Goal: Ask a question: Seek information or help from site administrators or community

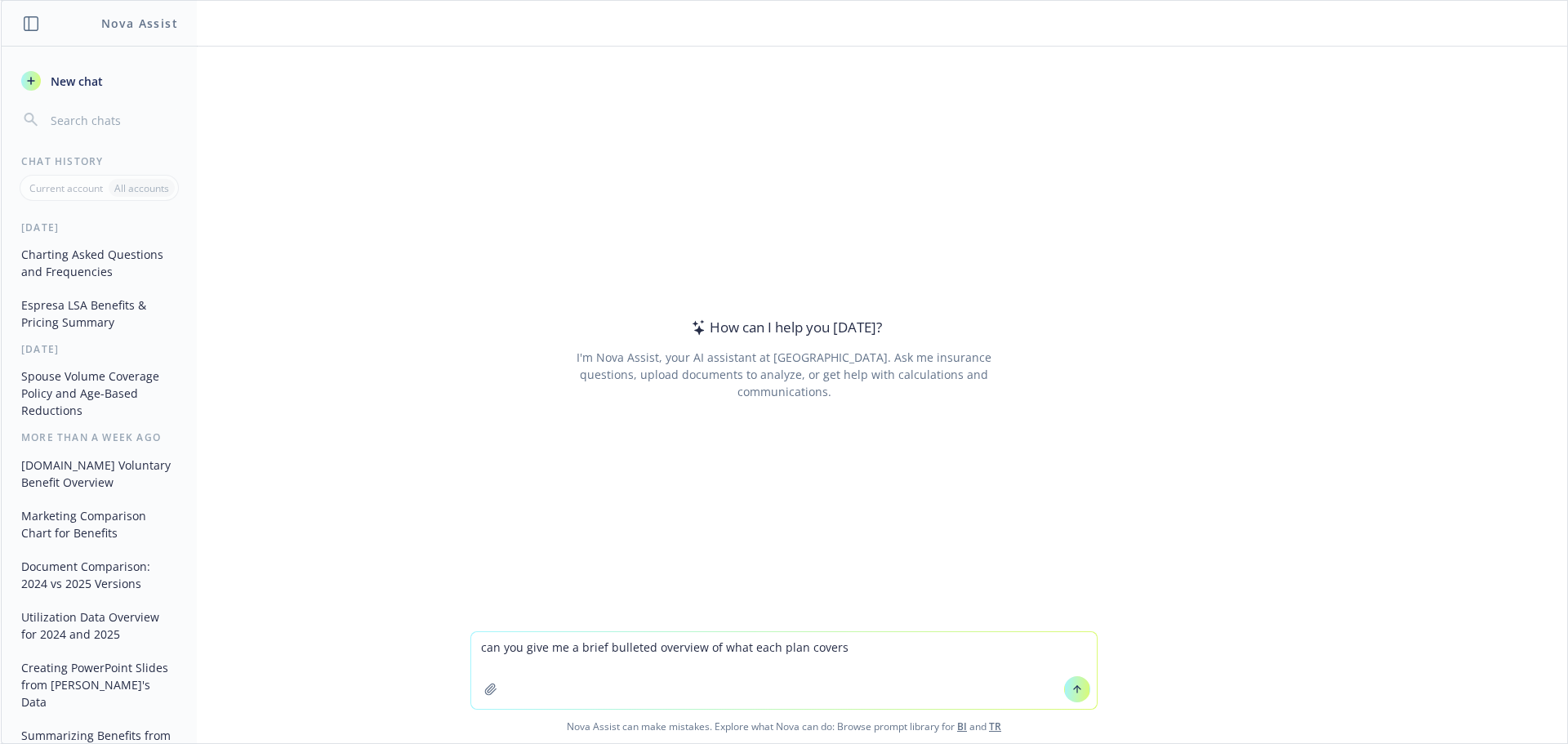
click at [595, 645] on textarea "can you give me a brief bulleted overview of what each plan covers" at bounding box center [784, 670] width 625 height 77
click at [904, 658] on textarea "can you give me a brief, bulleted overview of what each plan covers" at bounding box center [784, 670] width 625 height 77
type textarea "can you give me a brief, bulleted overview of what each plan covers for a power…"
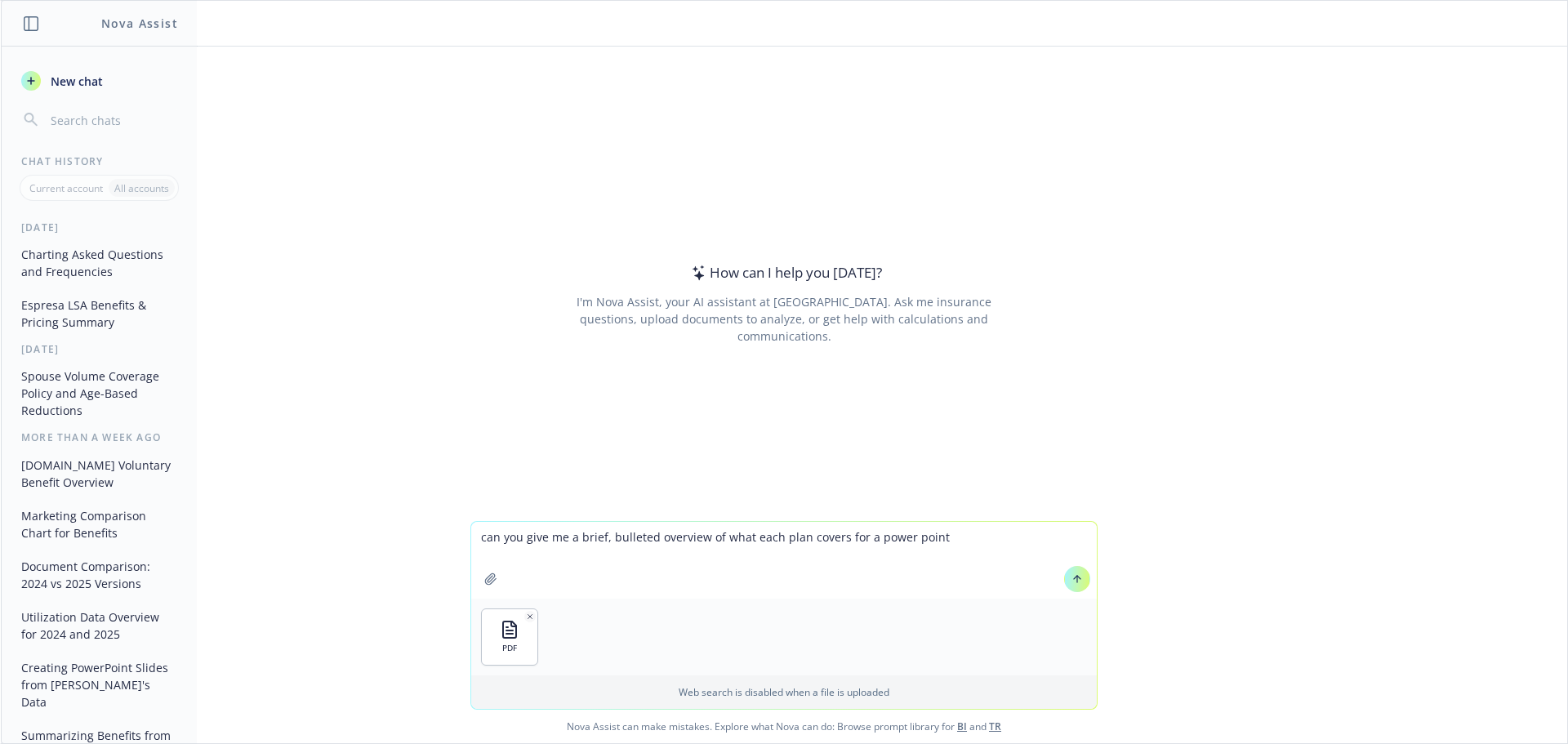
click at [1075, 578] on icon at bounding box center [1078, 580] width 11 height 11
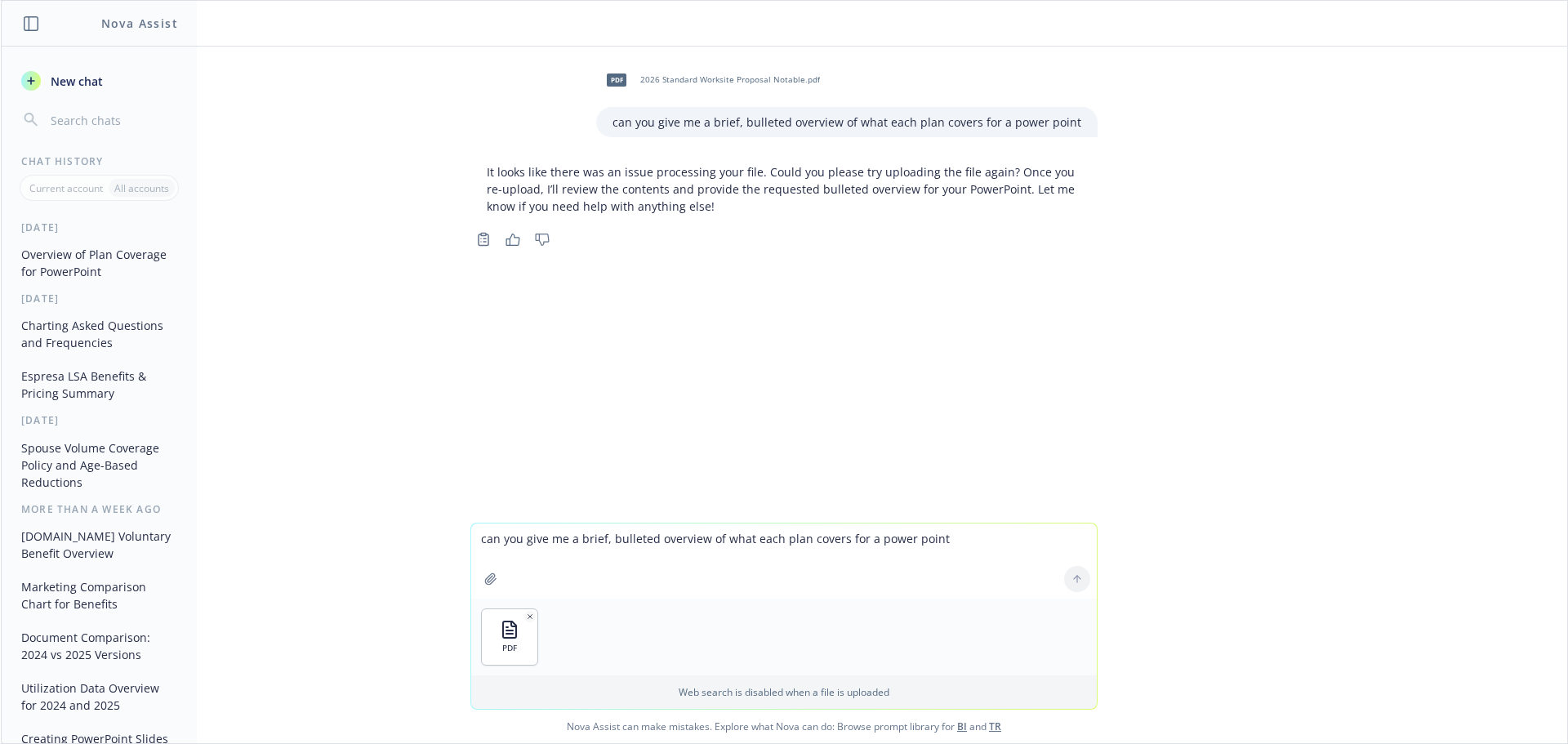
click at [1009, 565] on textarea "can you give me a brief, bulleted overview of what each plan covers for a power…" at bounding box center [784, 561] width 625 height 76
type textarea "here"
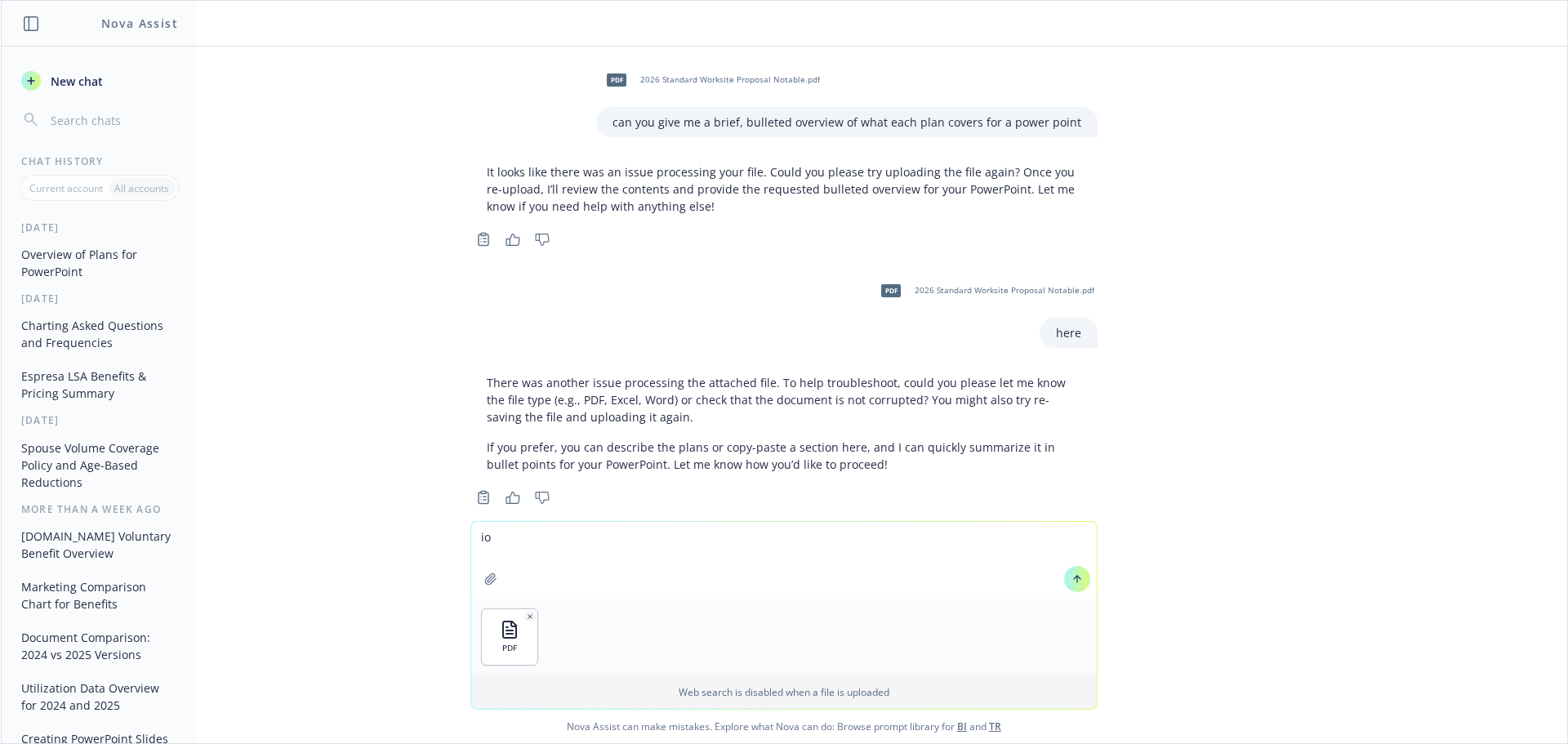
type textarea "i"
type textarea "it is a pdf"
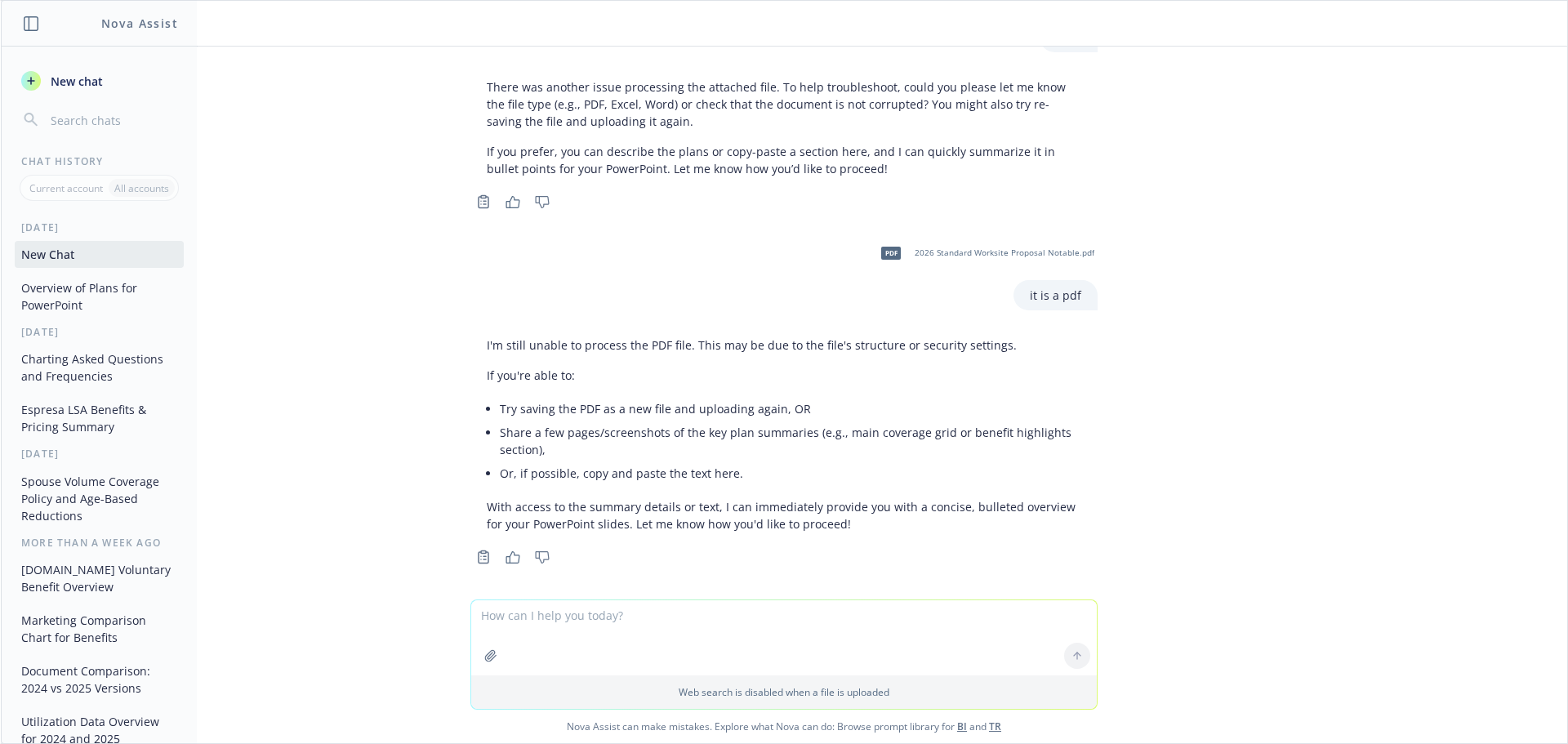
scroll to position [304, 0]
